Goal: Information Seeking & Learning: Learn about a topic

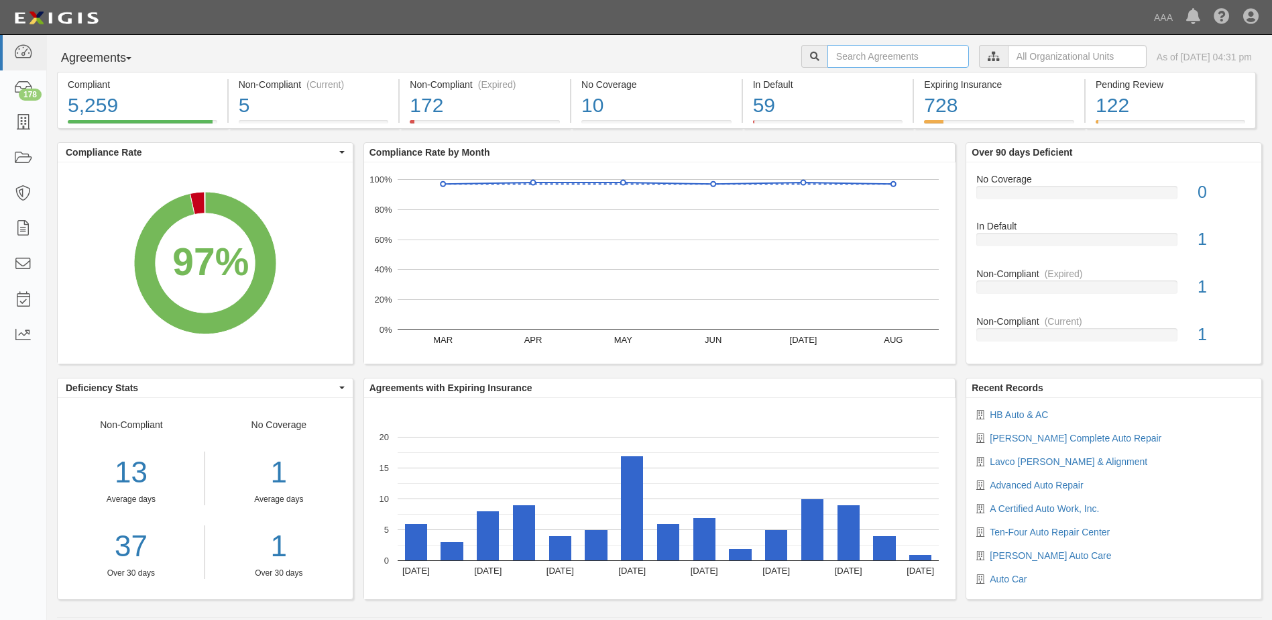
click at [838, 62] on input "text" at bounding box center [899, 56] width 142 height 23
type input "auto car"
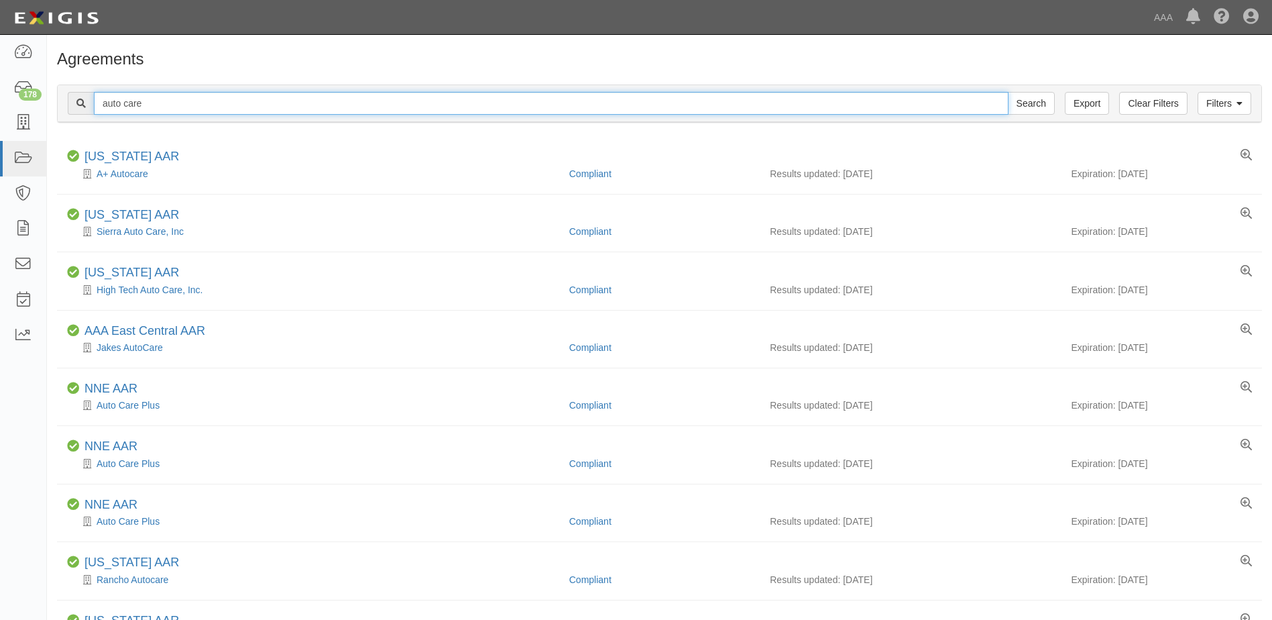
click at [188, 106] on input "auto care" at bounding box center [551, 103] width 915 height 23
type input "auto car"
click at [1008, 92] on input "Search" at bounding box center [1031, 103] width 47 height 23
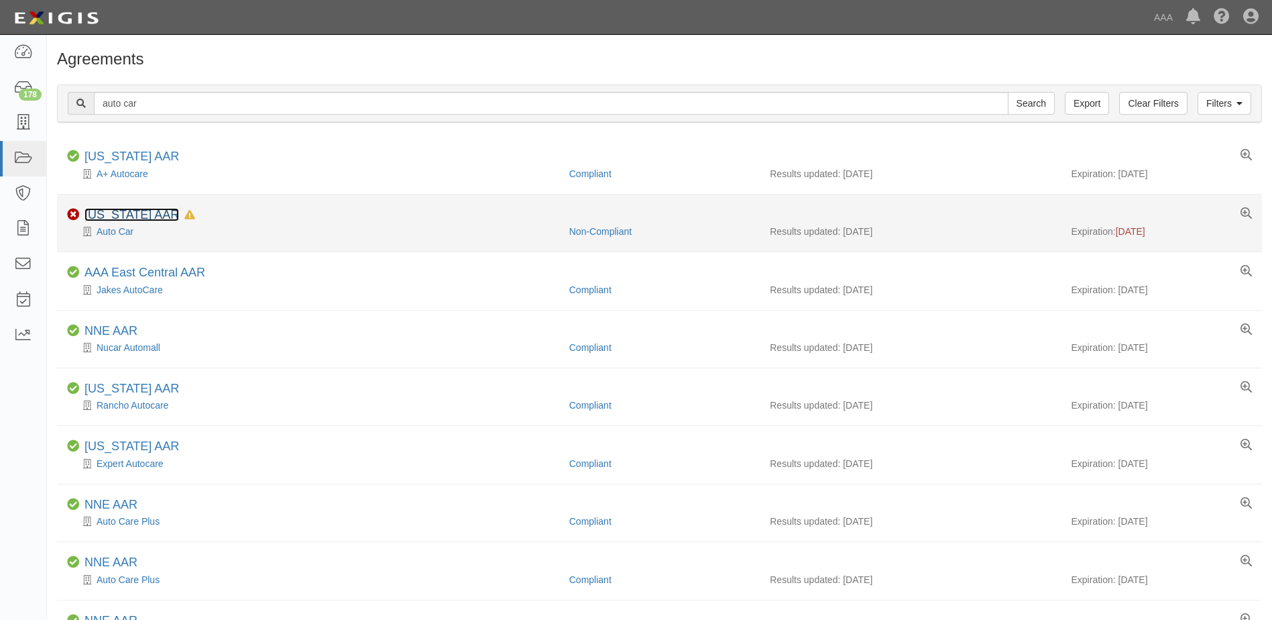
click at [143, 216] on link "[US_STATE] AAR" at bounding box center [132, 214] width 95 height 13
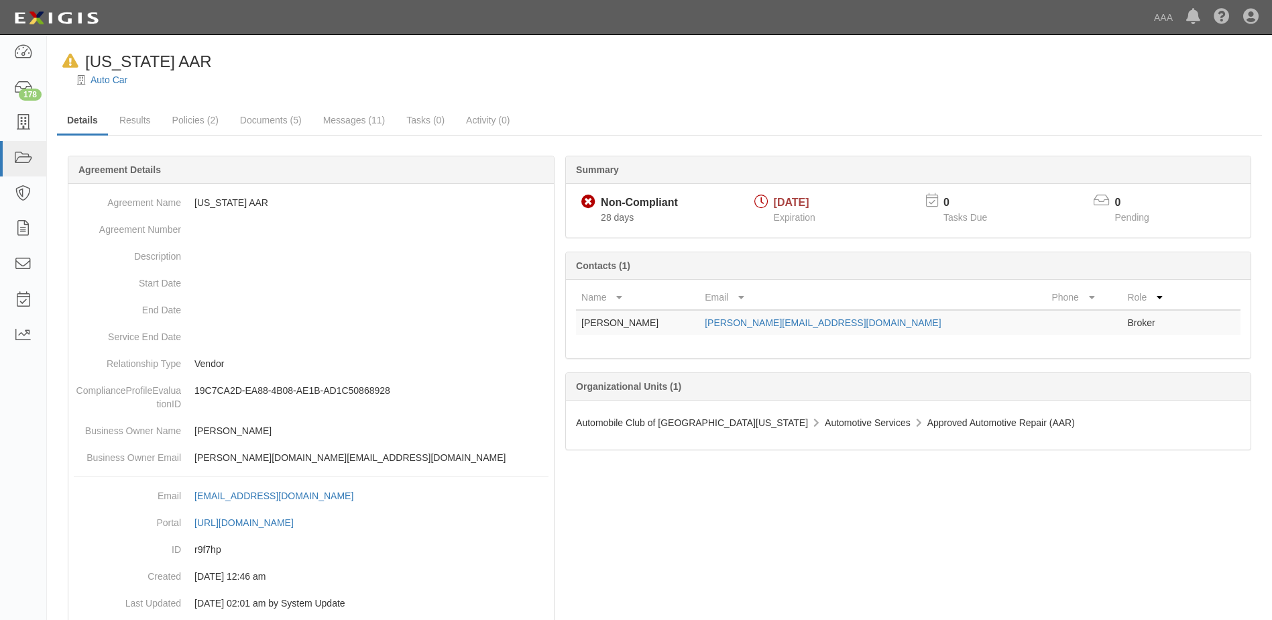
click at [851, 324] on td "[PERSON_NAME][EMAIL_ADDRESS][DOMAIN_NAME]" at bounding box center [873, 322] width 347 height 25
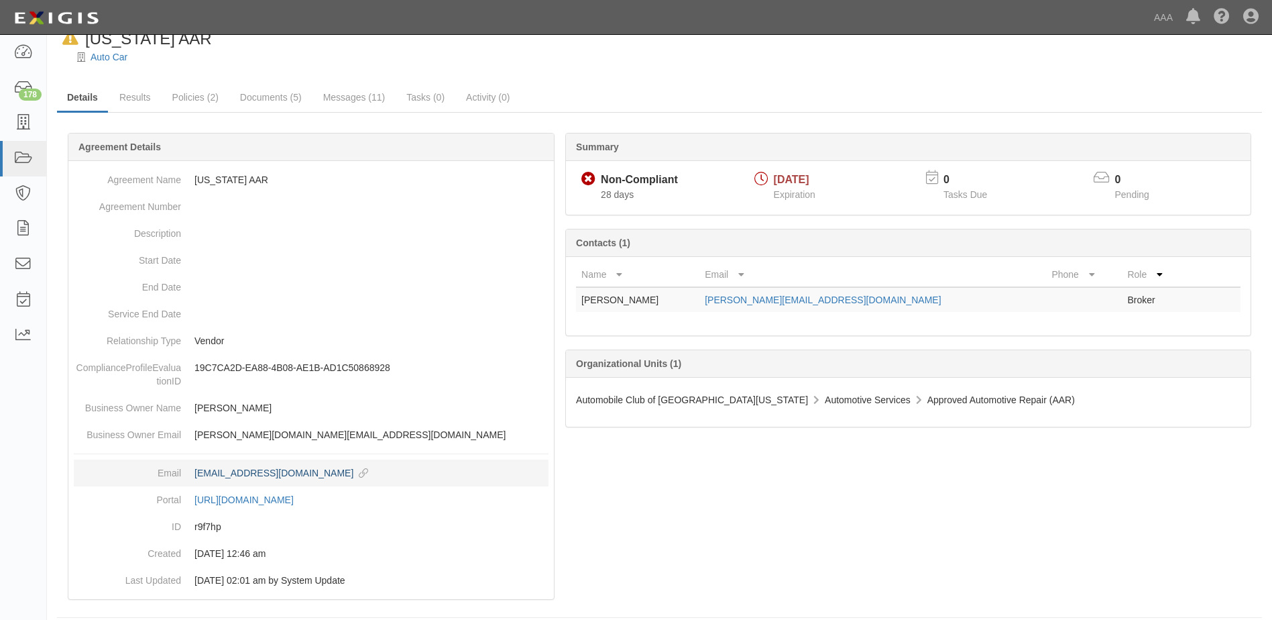
scroll to position [36, 0]
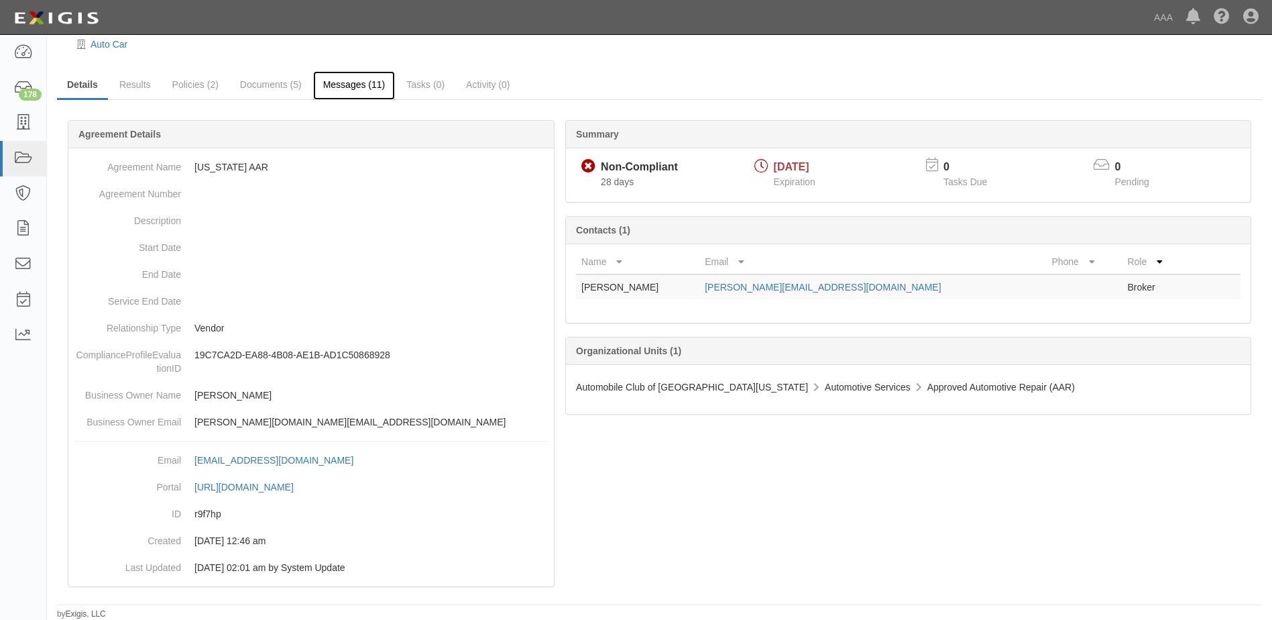
click at [346, 80] on link "Messages (11)" at bounding box center [354, 85] width 82 height 29
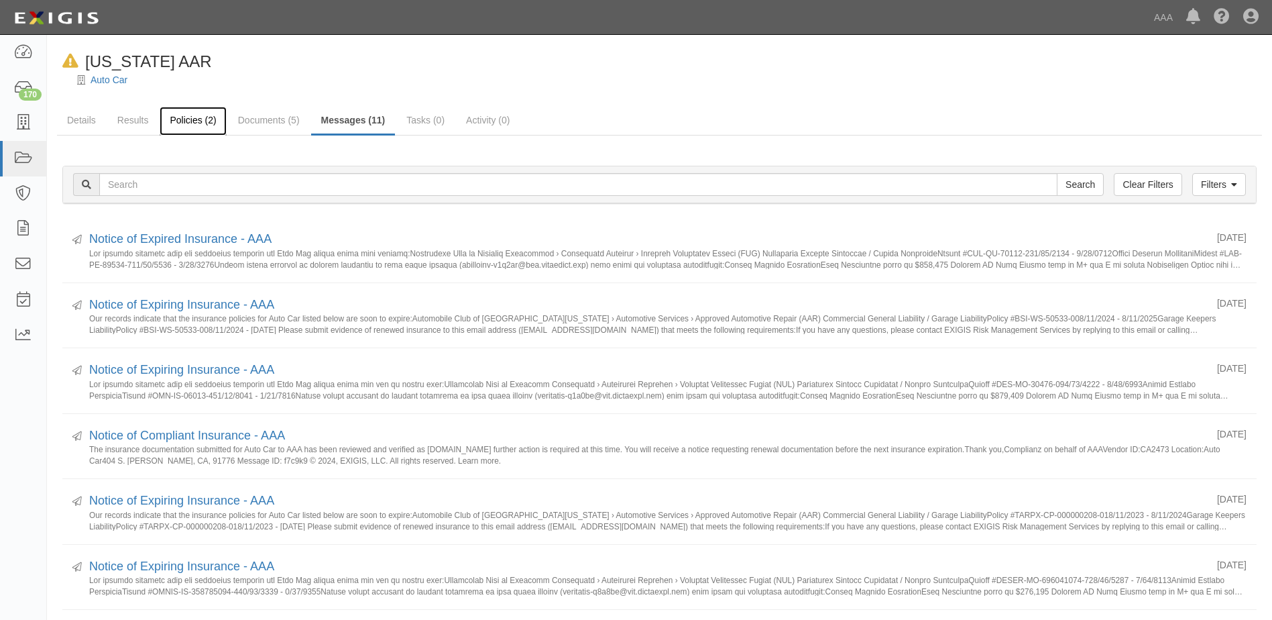
click at [188, 121] on link "Policies (2)" at bounding box center [193, 121] width 66 height 29
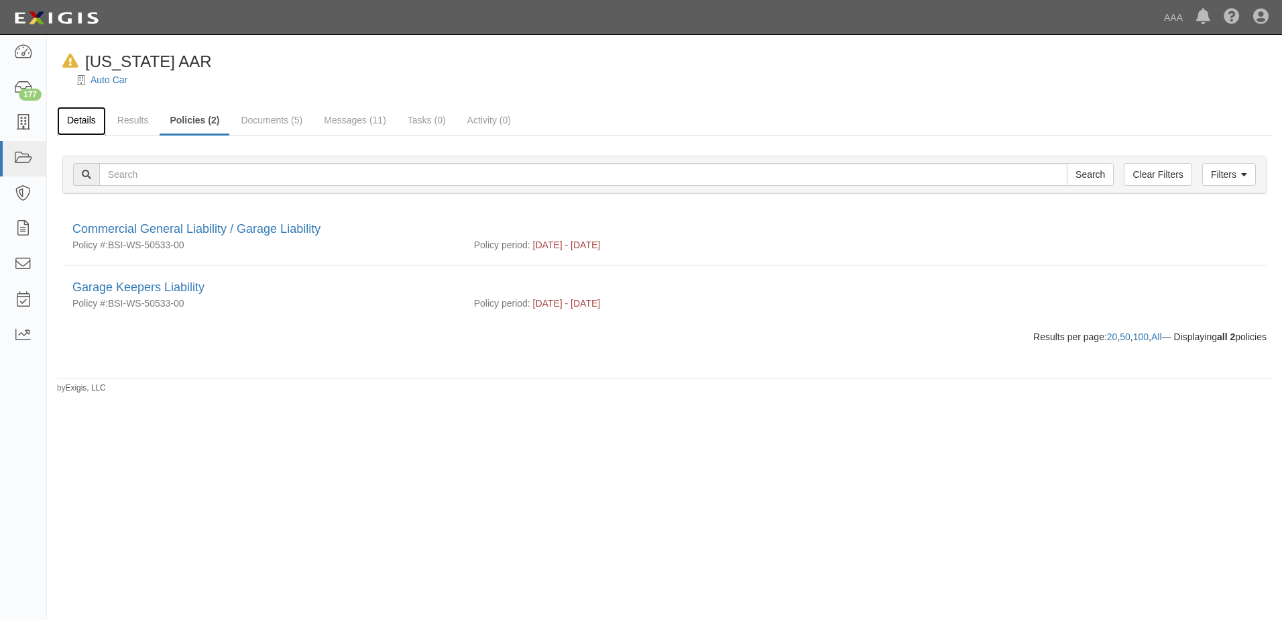
click at [87, 128] on link "Details" at bounding box center [81, 121] width 49 height 29
